Goal: Transaction & Acquisition: Purchase product/service

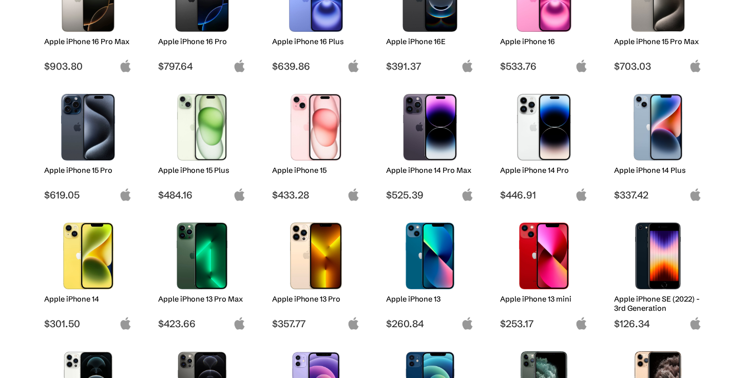
scroll to position [69, 0]
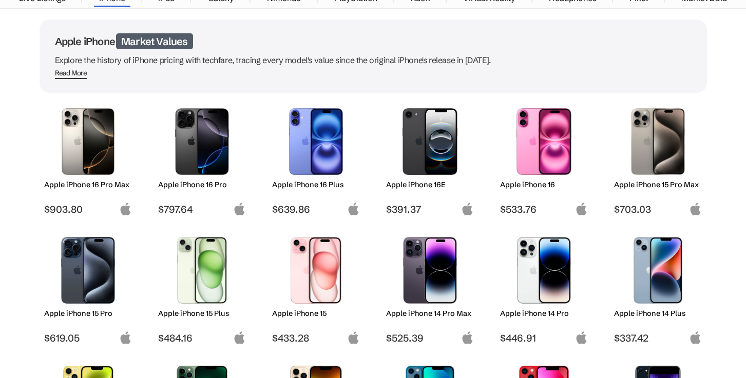
click at [670, 151] on img at bounding box center [658, 141] width 72 height 67
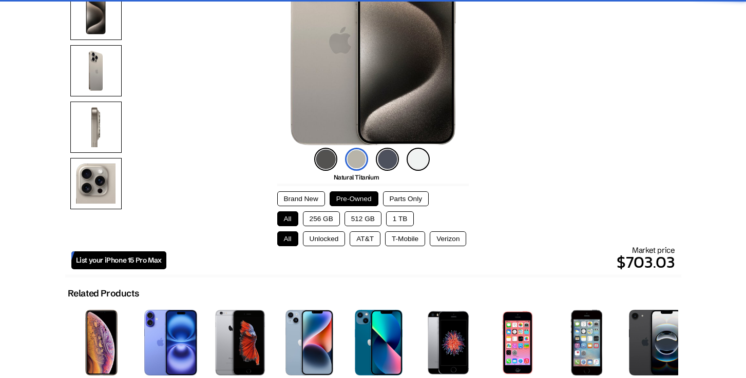
scroll to position [179, 0]
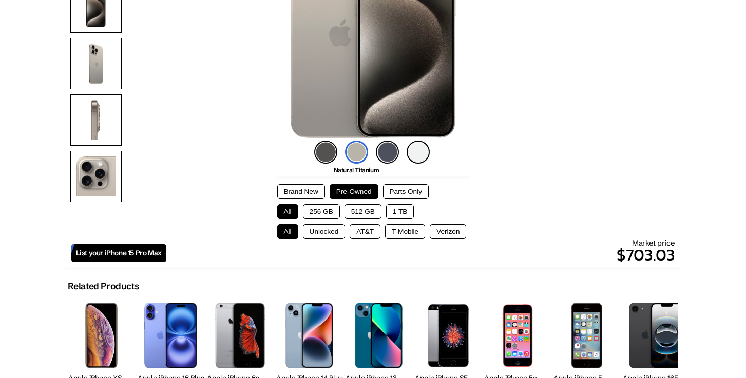
click at [385, 153] on img at bounding box center [387, 152] width 23 height 23
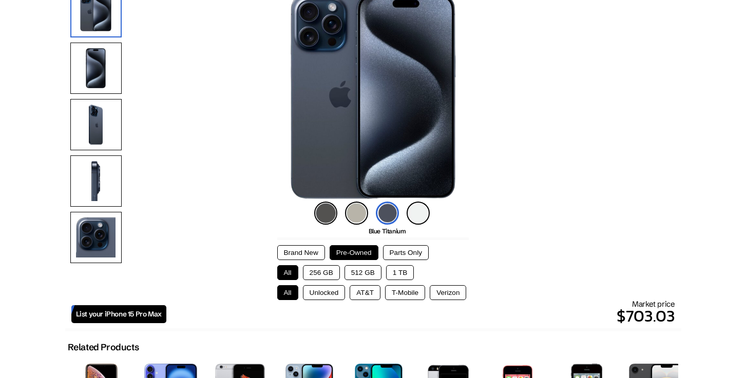
scroll to position [102, 0]
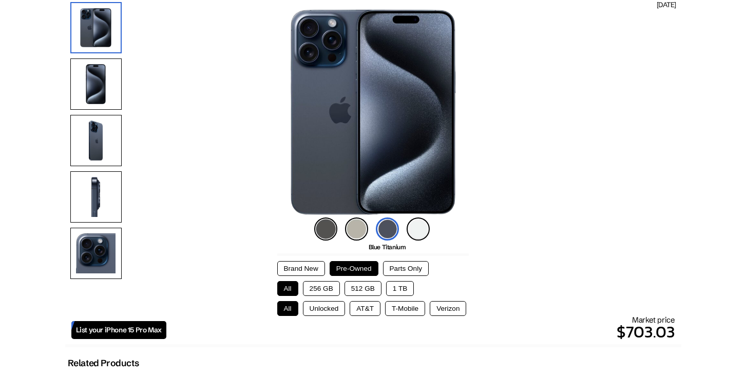
click at [400, 286] on button "1 TB" at bounding box center [400, 288] width 28 height 15
click at [328, 309] on button "Unlocked" at bounding box center [324, 308] width 43 height 15
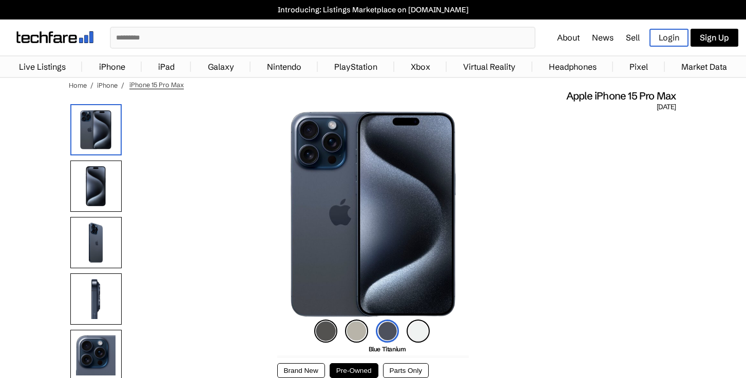
scroll to position [0, 0]
